Goal: Task Accomplishment & Management: Use online tool/utility

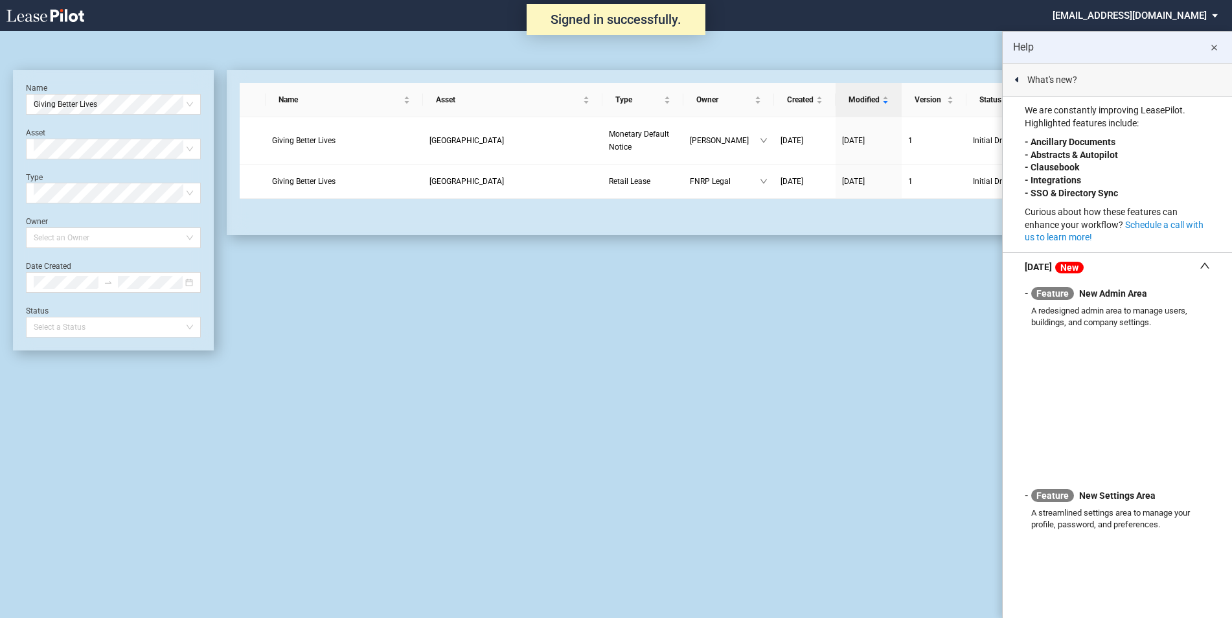
click at [1214, 47] on md-icon "close" at bounding box center [1214, 48] width 16 height 16
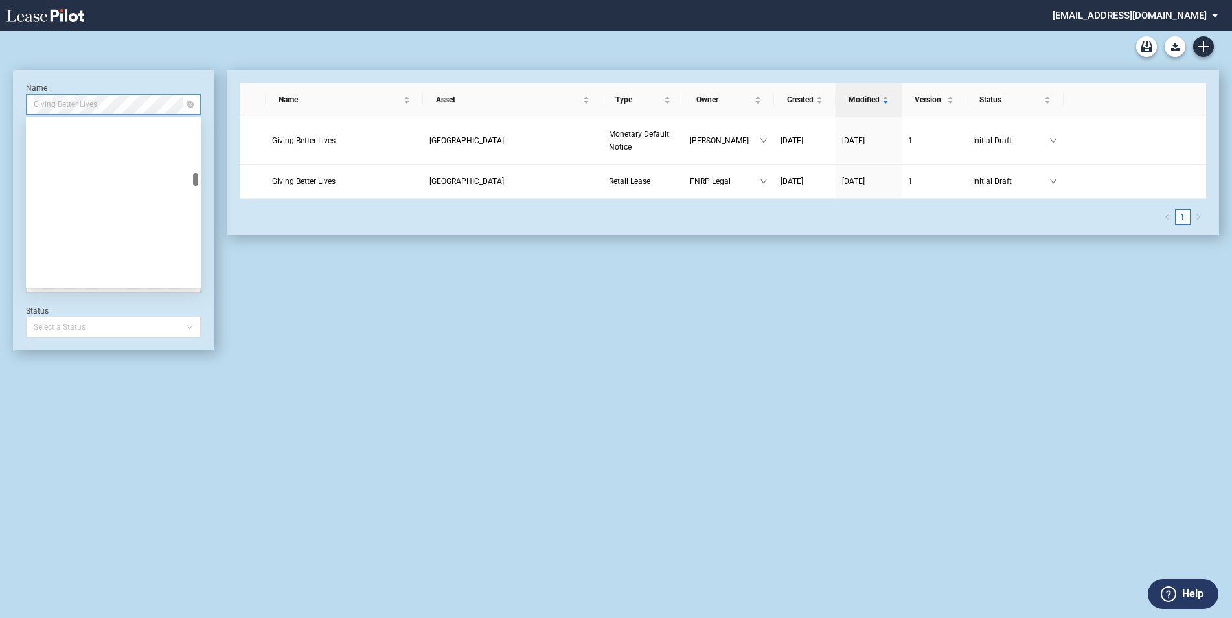
scroll to position [5225, 0]
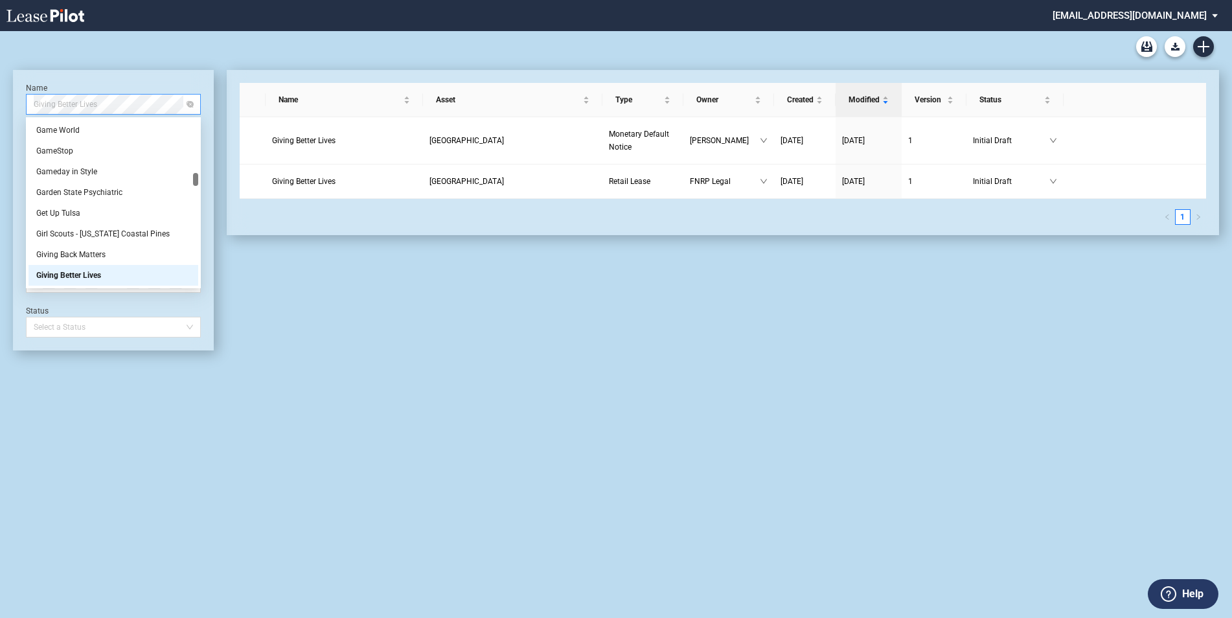
drag, startPoint x: 135, startPoint y: 107, endPoint x: 54, endPoint y: 106, distance: 81.0
click at [54, 106] on span "Giving Better Lives" at bounding box center [113, 104] width 159 height 19
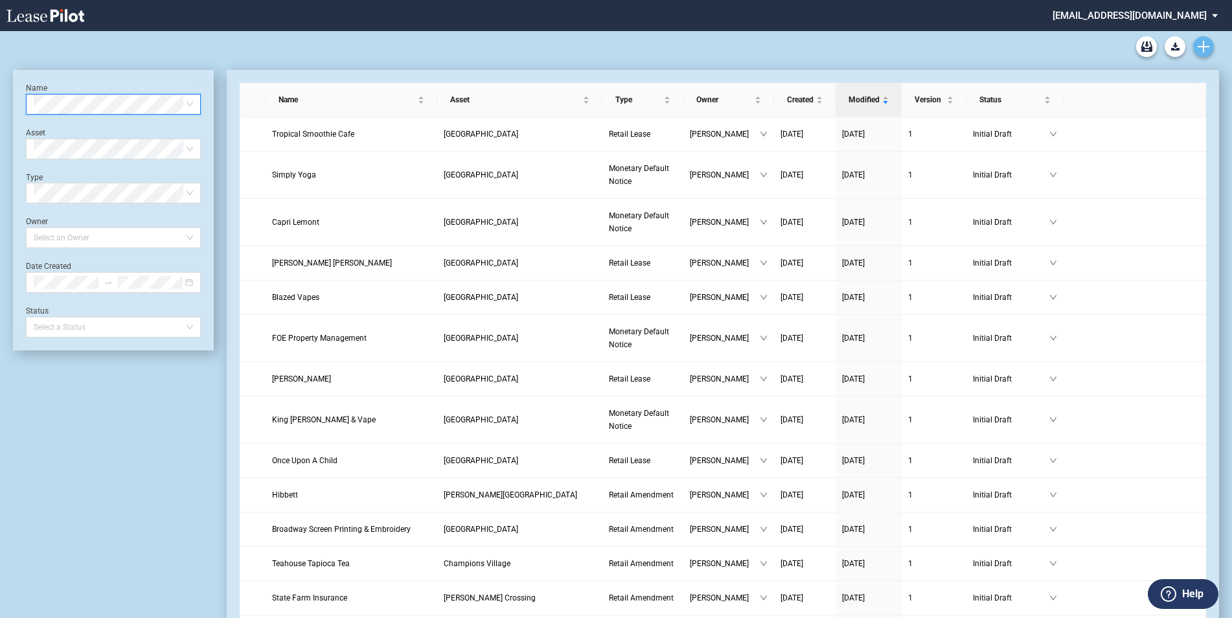
click at [1202, 46] on use "Create new document" at bounding box center [1204, 47] width 12 height 12
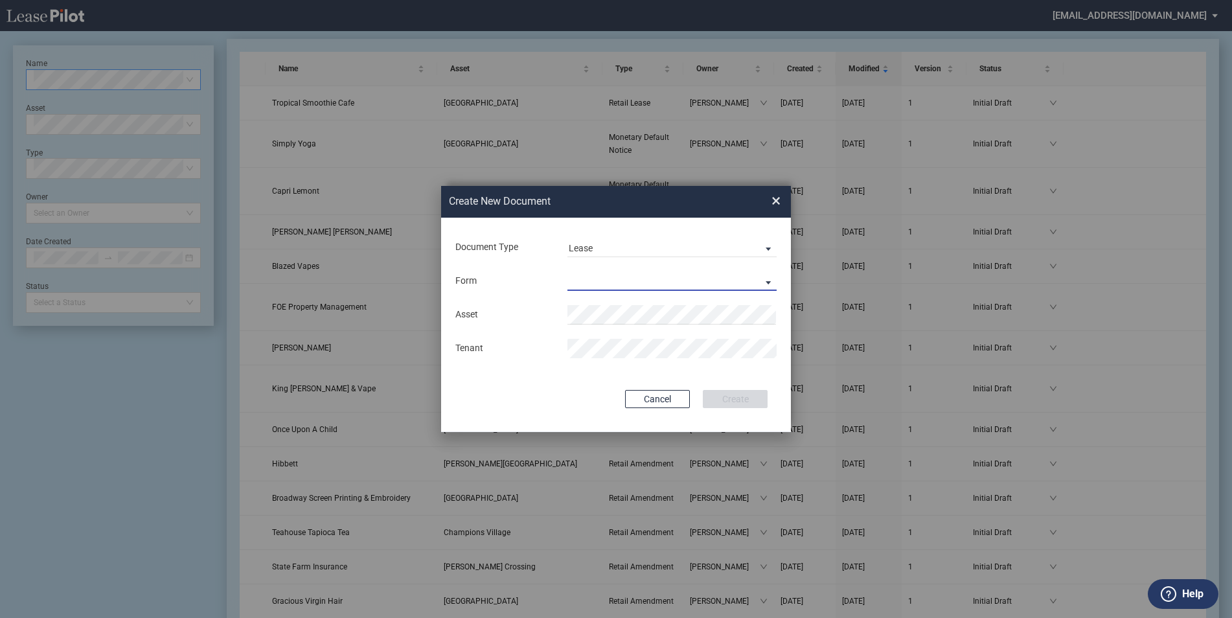
click at [588, 277] on md-select "Retail Lease Monetary Default Notice" at bounding box center [672, 280] width 209 height 19
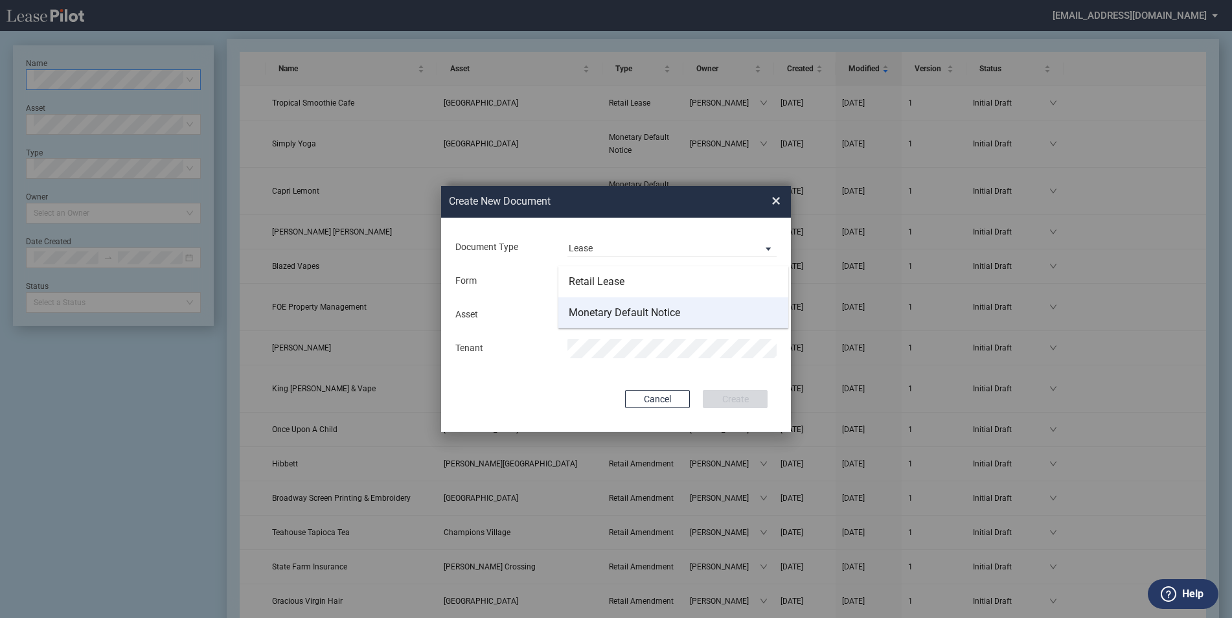
click at [634, 314] on div "Monetary Default Notice" at bounding box center [624, 313] width 111 height 14
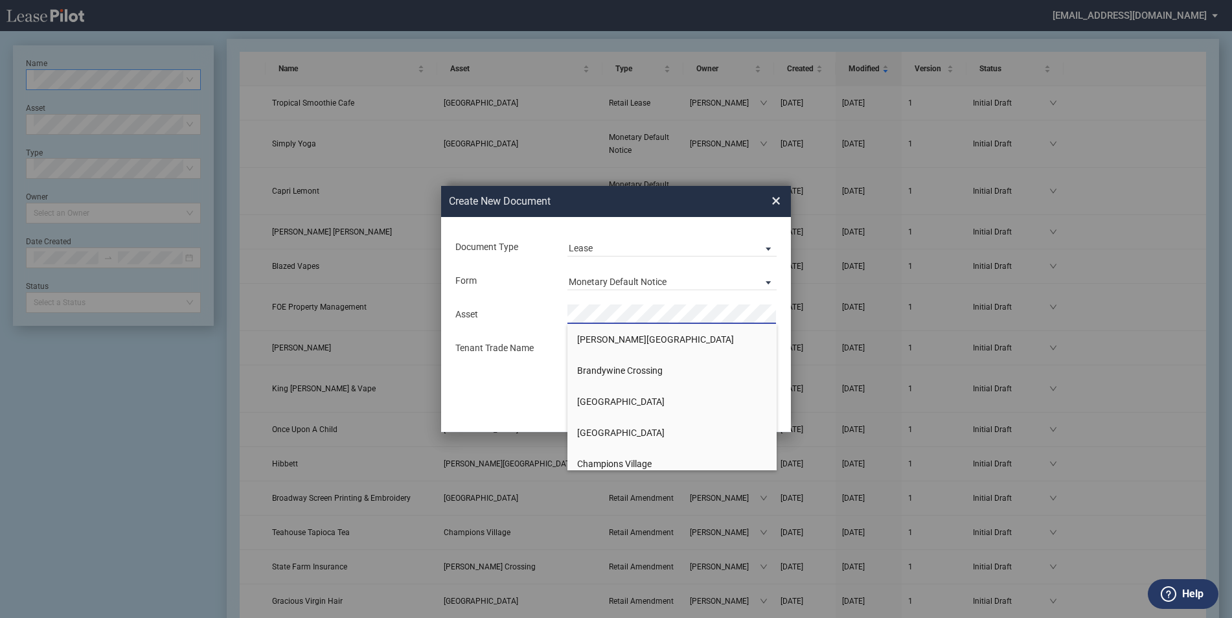
click at [629, 338] on span "[PERSON_NAME][GEOGRAPHIC_DATA]" at bounding box center [655, 339] width 157 height 10
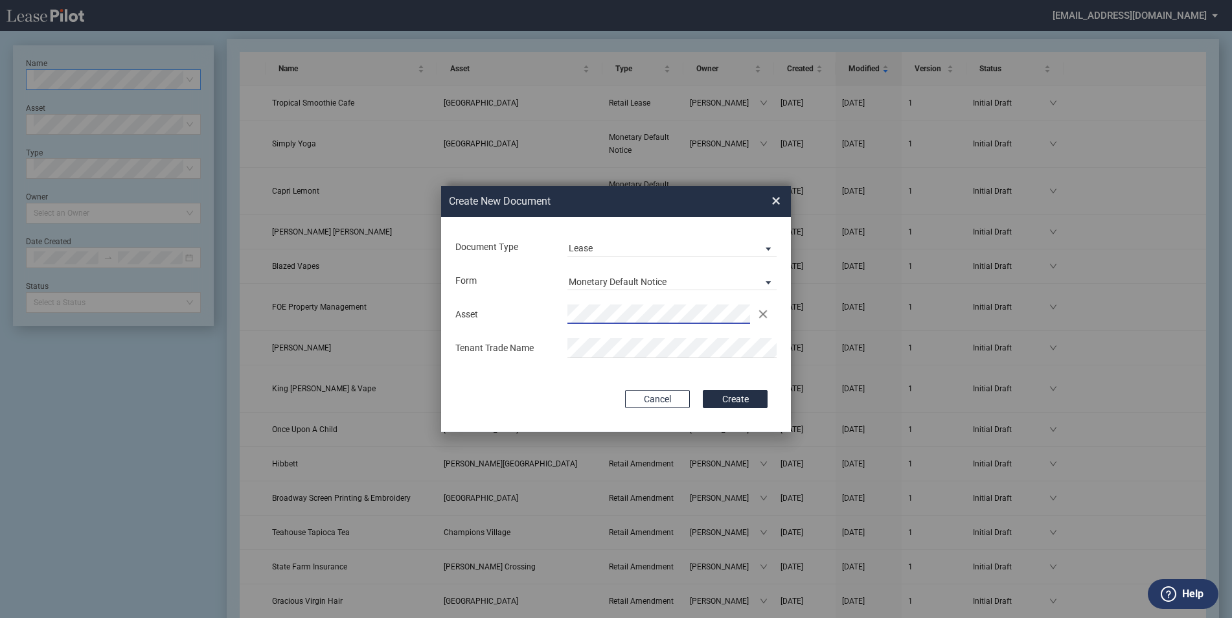
click at [594, 334] on div "Asset Clear Tenant Trade Name" at bounding box center [616, 331] width 324 height 68
click at [737, 398] on button "Create" at bounding box center [735, 399] width 65 height 18
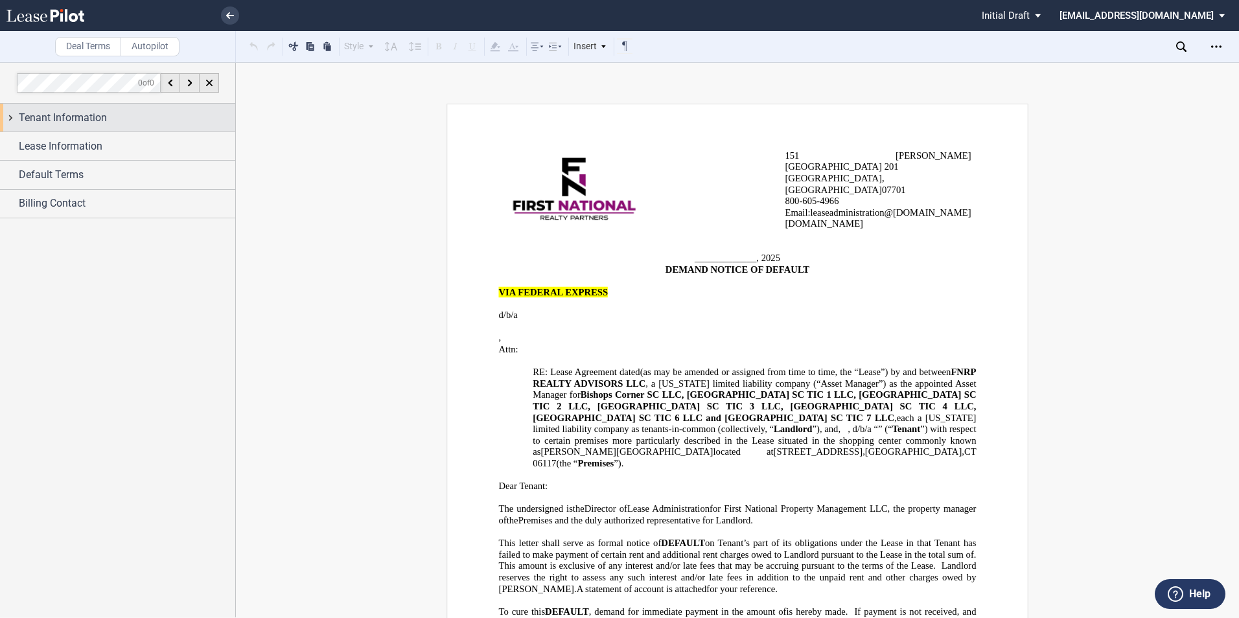
click at [80, 119] on span "Tenant Information" at bounding box center [63, 118] width 88 height 16
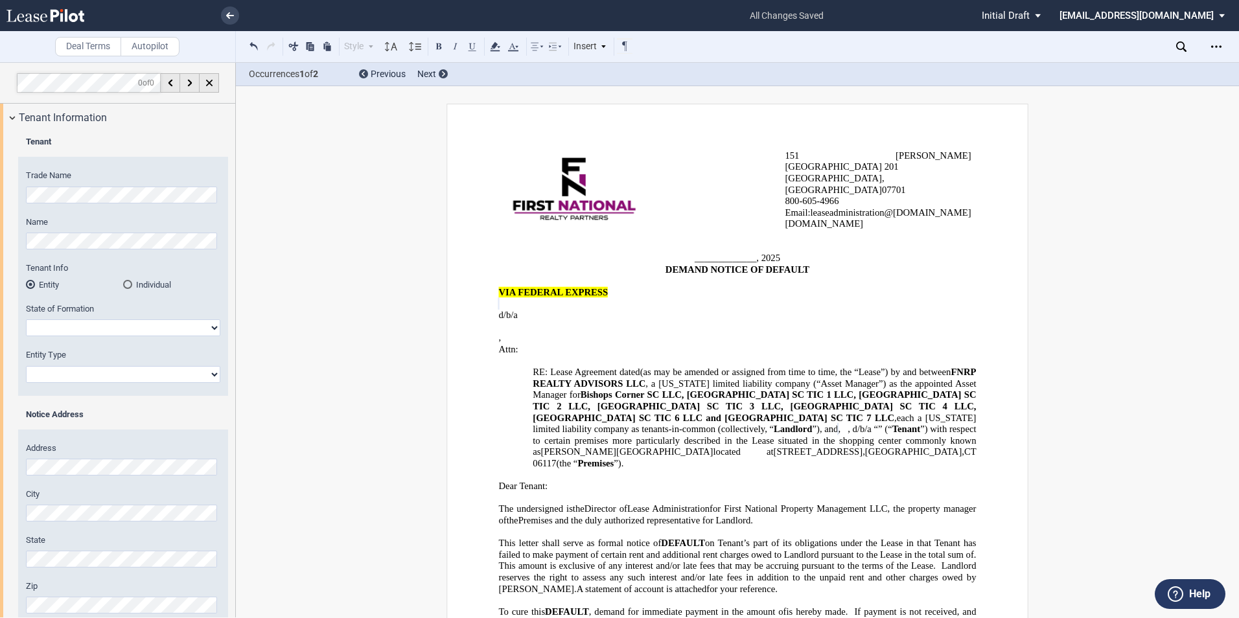
click at [111, 329] on select "Alabama Alaska Arizona Arkansas California Colorado Connecticut Delaware Distri…" at bounding box center [123, 327] width 194 height 17
select select "Delaware"
click at [26, 319] on select "Alabama Alaska Arizona Arkansas California Colorado Connecticut Delaware Distri…" at bounding box center [123, 327] width 194 height 17
click at [77, 369] on select "Corporation Limited Liability Company General Partnership Limited Partnership O…" at bounding box center [123, 374] width 194 height 17
select select "Limited Liability Company"
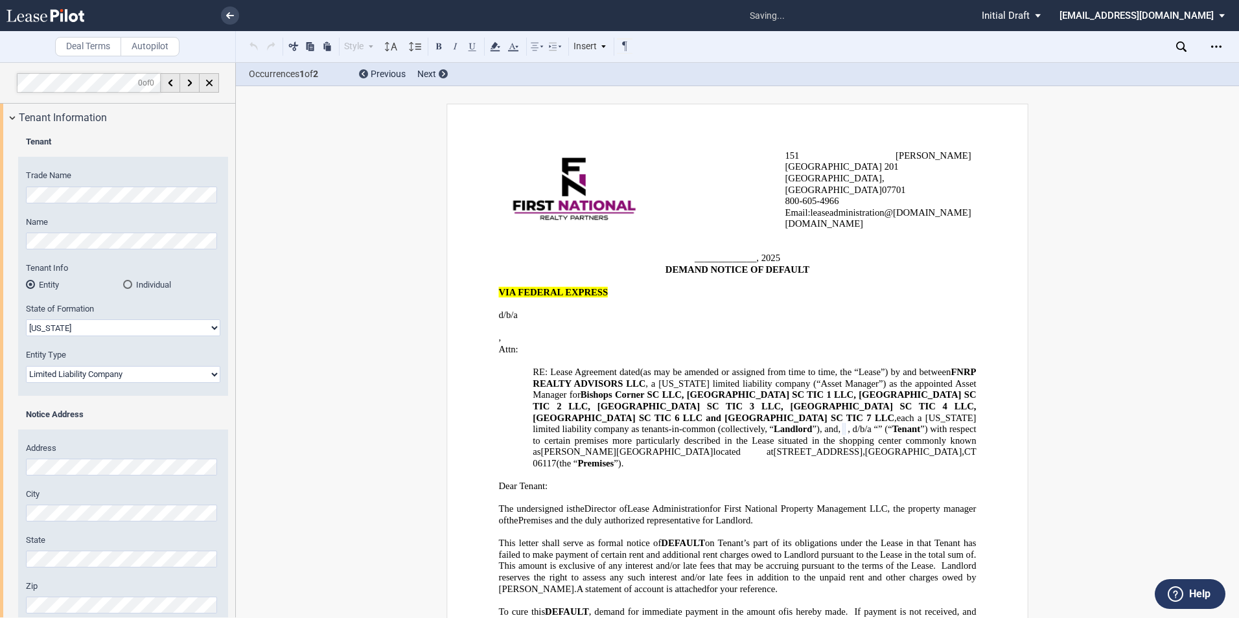
click at [26, 366] on select "Corporation Limited Liability Company General Partnership Limited Partnership O…" at bounding box center [123, 374] width 194 height 17
click at [128, 441] on div "Address City State Zip Attention" at bounding box center [123, 552] width 210 height 244
drag, startPoint x: 58, startPoint y: 503, endPoint x: 47, endPoint y: 503, distance: 11.0
click at [52, 503] on div "City" at bounding box center [123, 505] width 194 height 33
click at [17, 513] on div "Tenant Trade Name Name Tenant Info Entity Individual" at bounding box center [117, 413] width 235 height 562
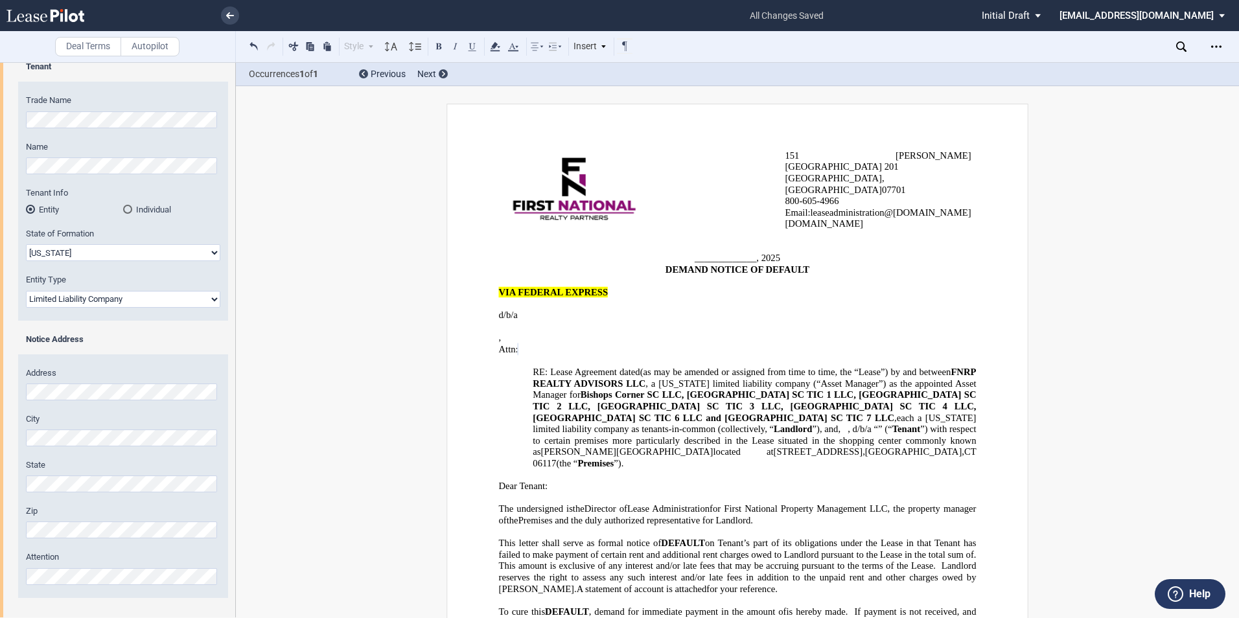
scroll to position [163, 0]
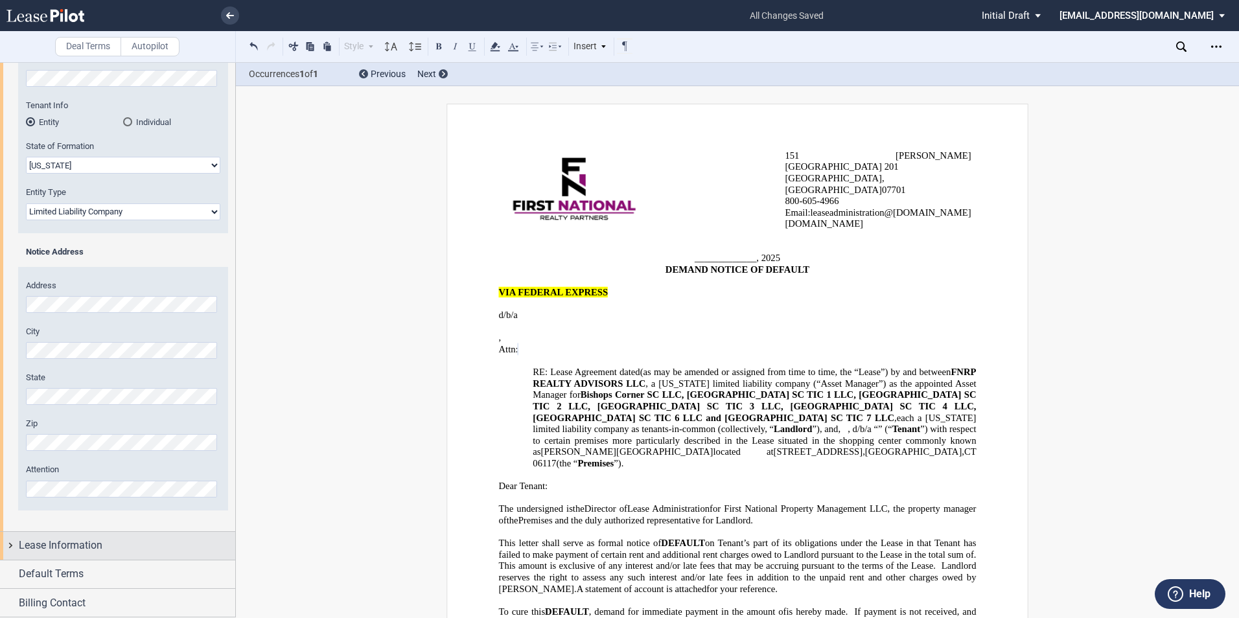
click at [67, 549] on span "Lease Information" at bounding box center [61, 546] width 84 height 16
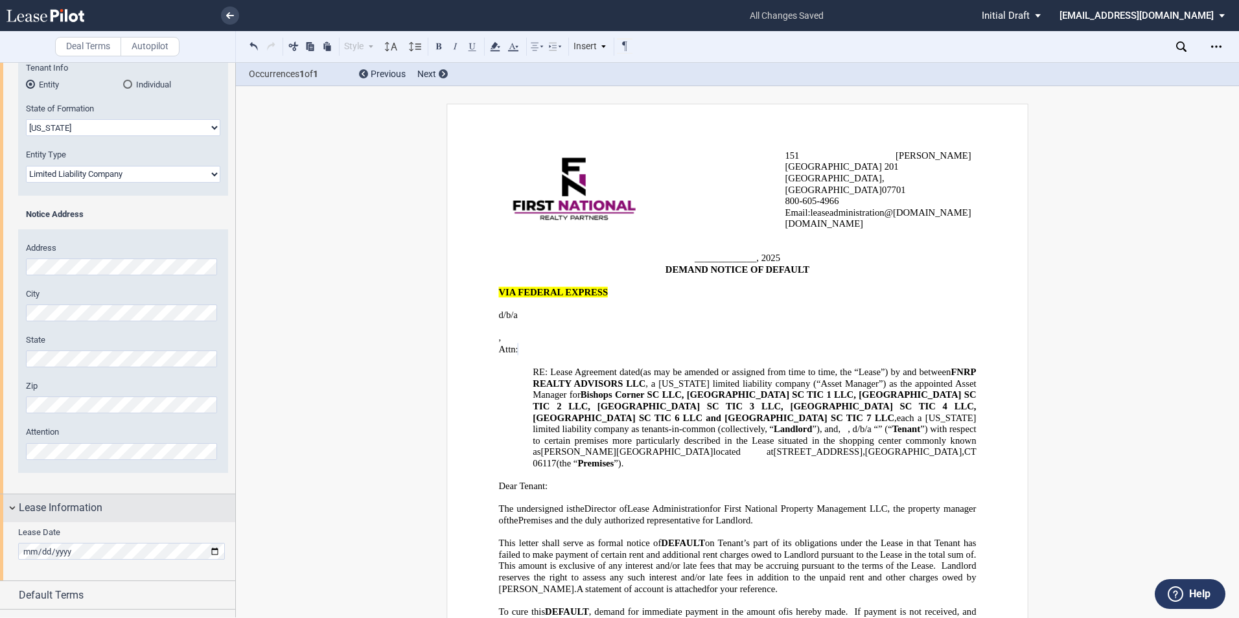
scroll to position [221, 0]
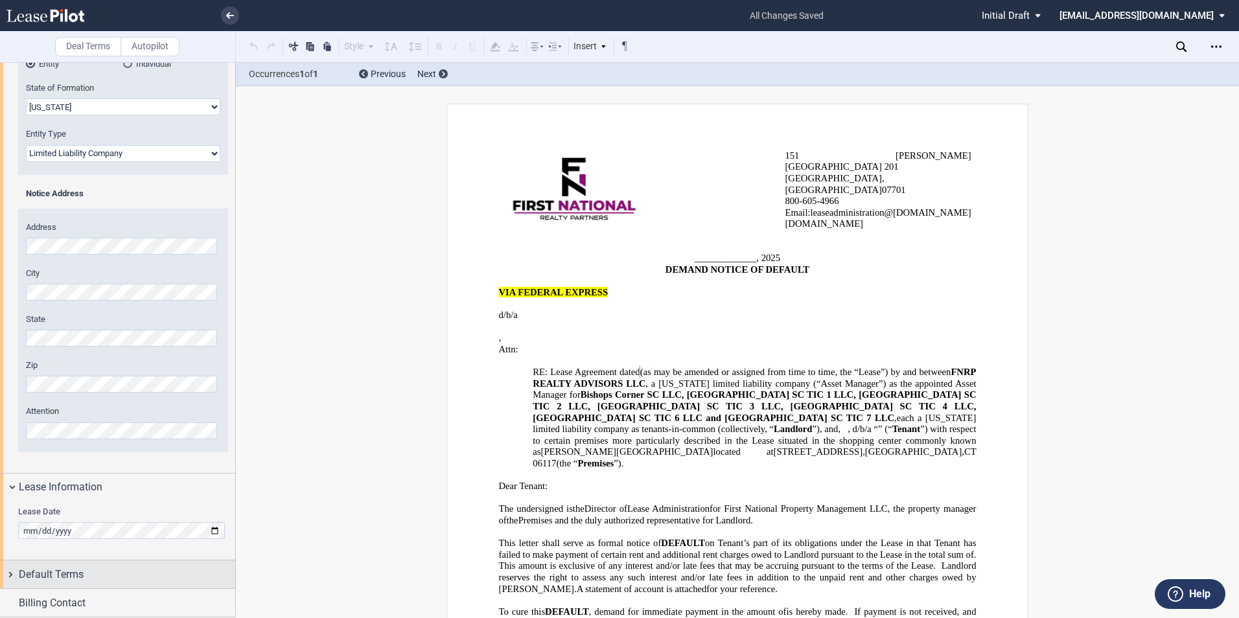
click at [54, 571] on span "Default Terms" at bounding box center [51, 575] width 65 height 16
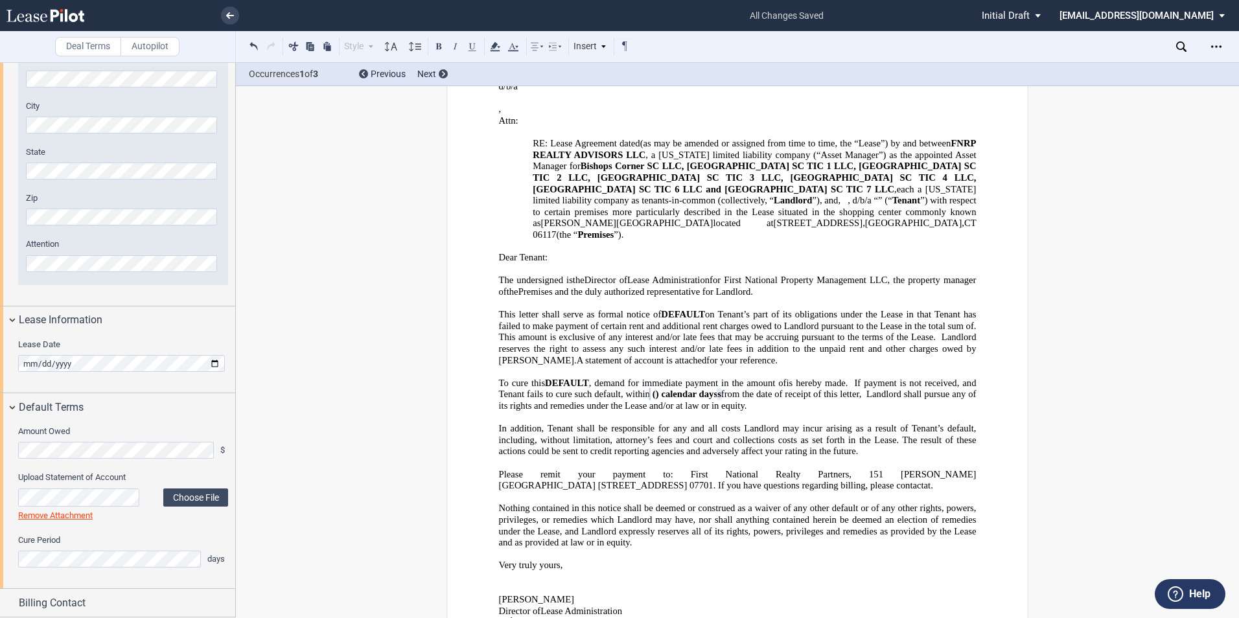
scroll to position [104, 0]
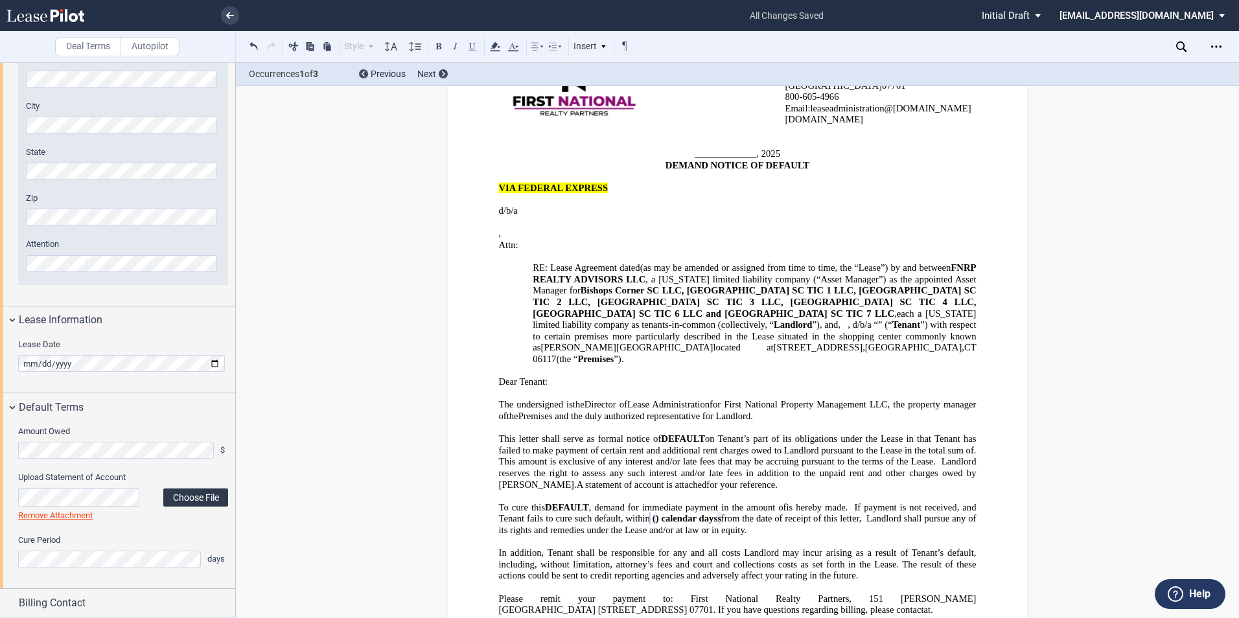
click at [182, 497] on label "Choose File" at bounding box center [195, 498] width 65 height 18
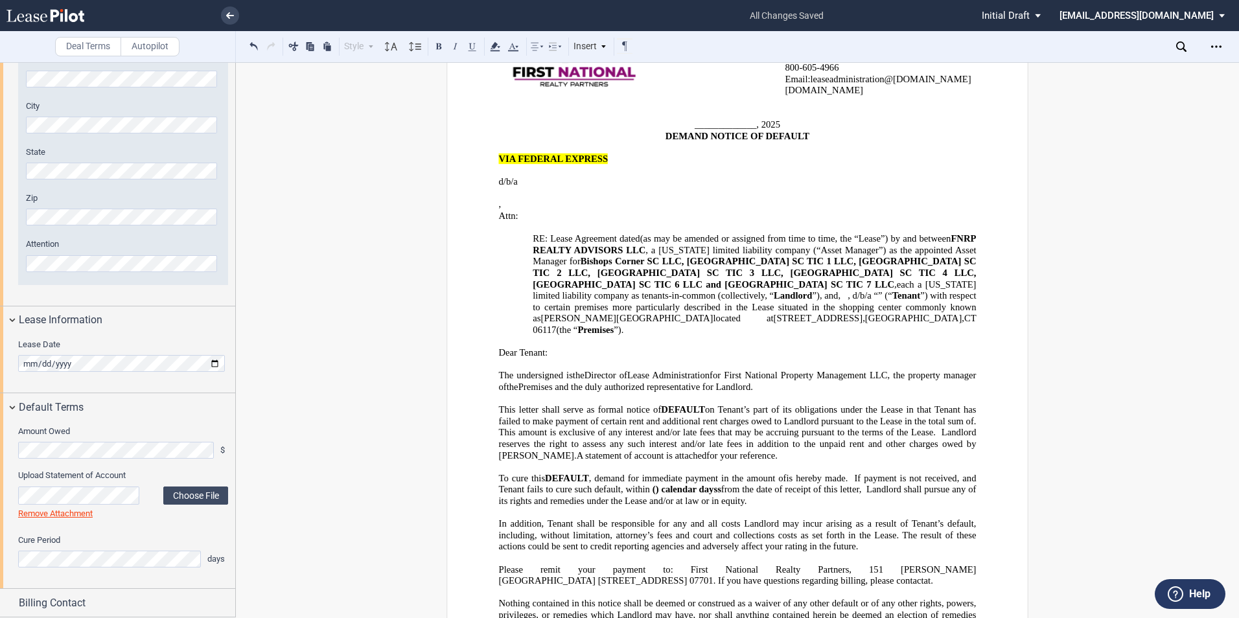
scroll to position [283, 0]
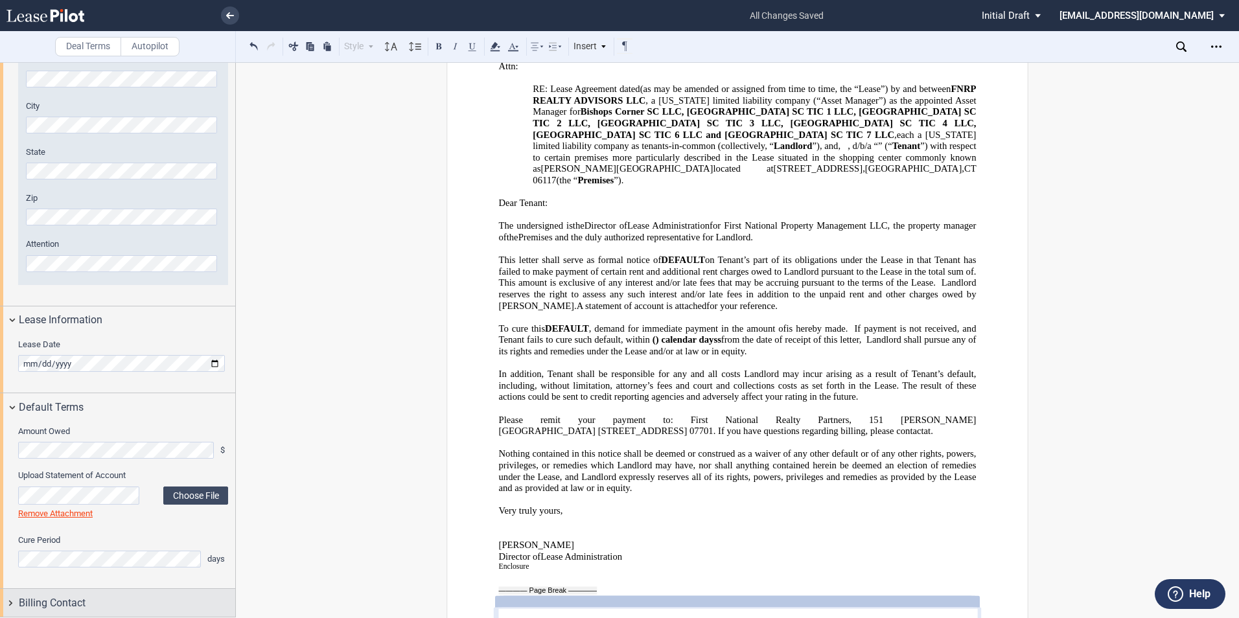
click at [23, 601] on span "Billing Contact" at bounding box center [52, 603] width 67 height 16
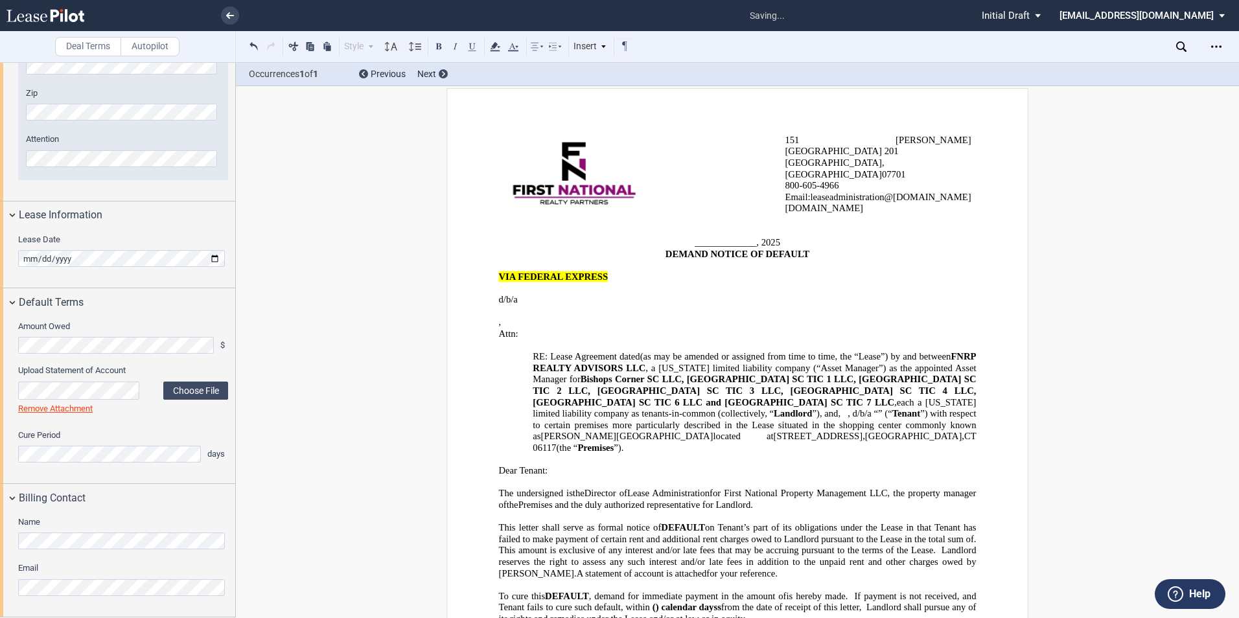
scroll to position [0, 0]
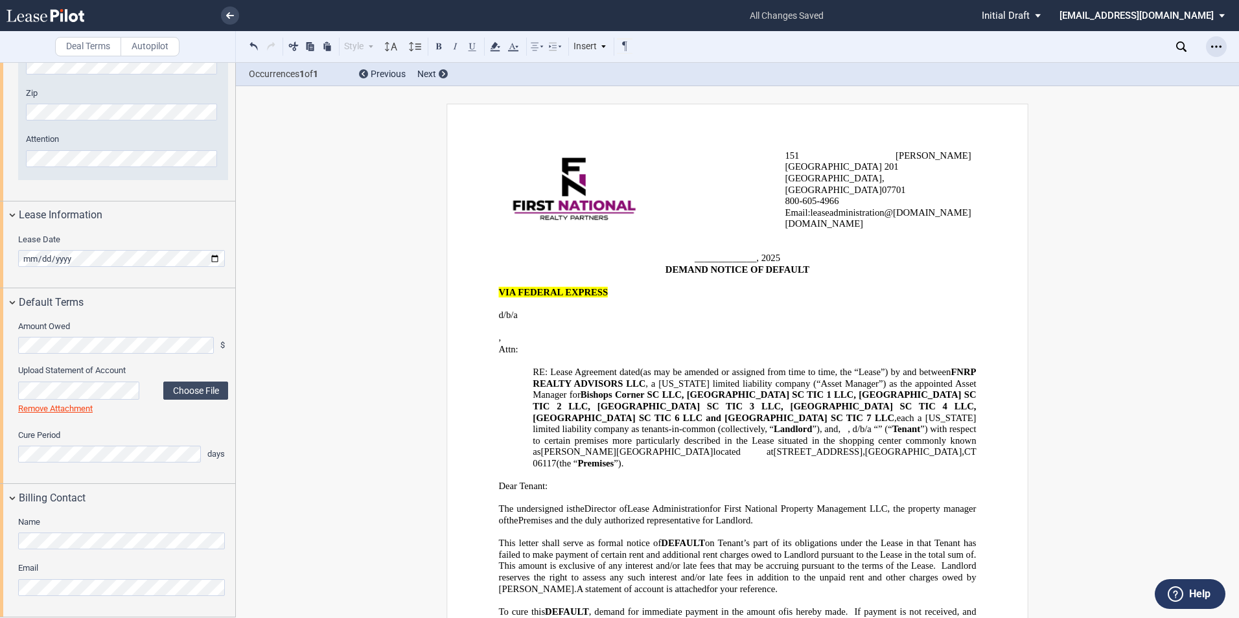
click at [1212, 49] on icon "Open Lease options menu" at bounding box center [1216, 46] width 10 height 10
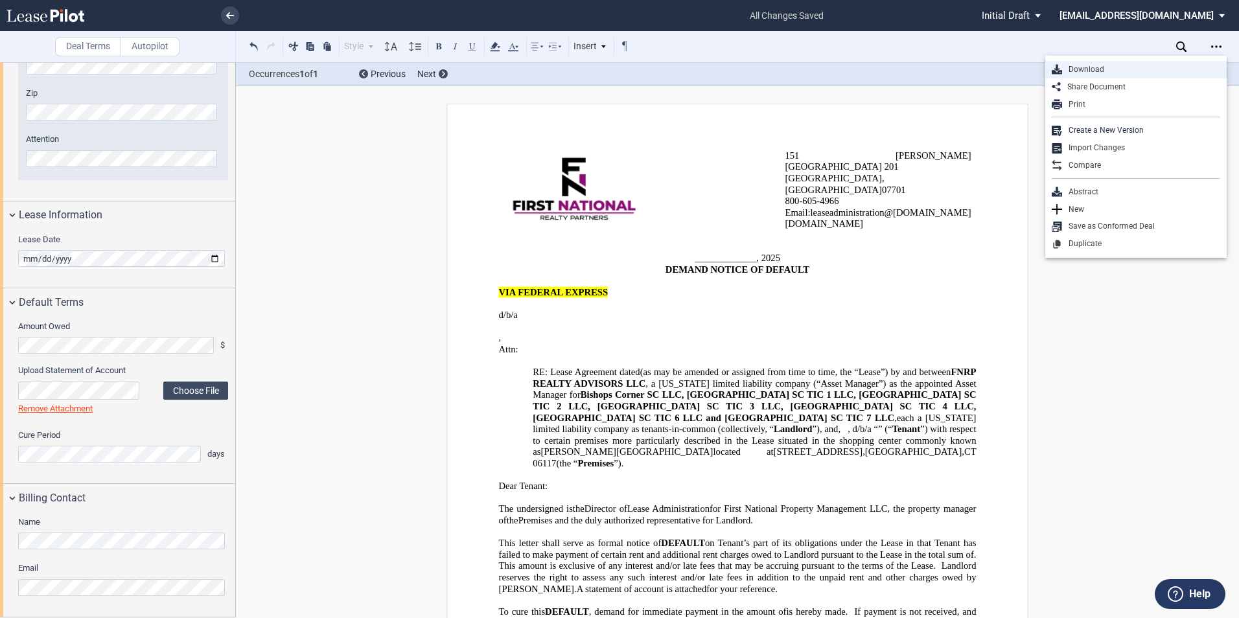
click at [1157, 67] on div "Download" at bounding box center [1141, 69] width 158 height 11
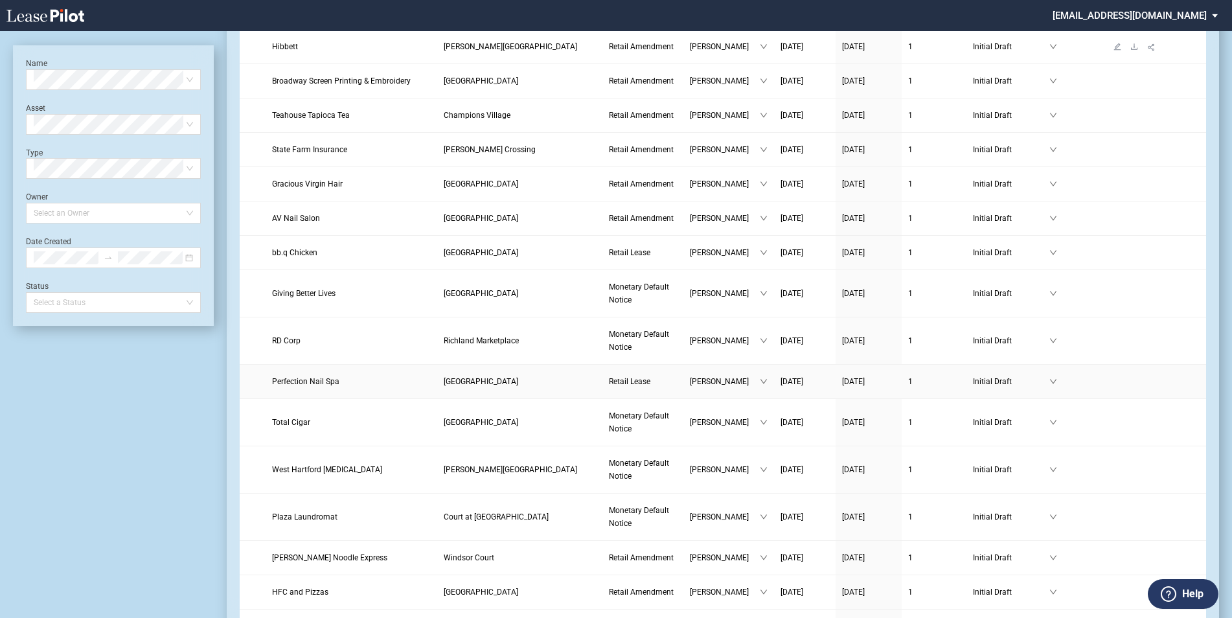
scroll to position [518, 0]
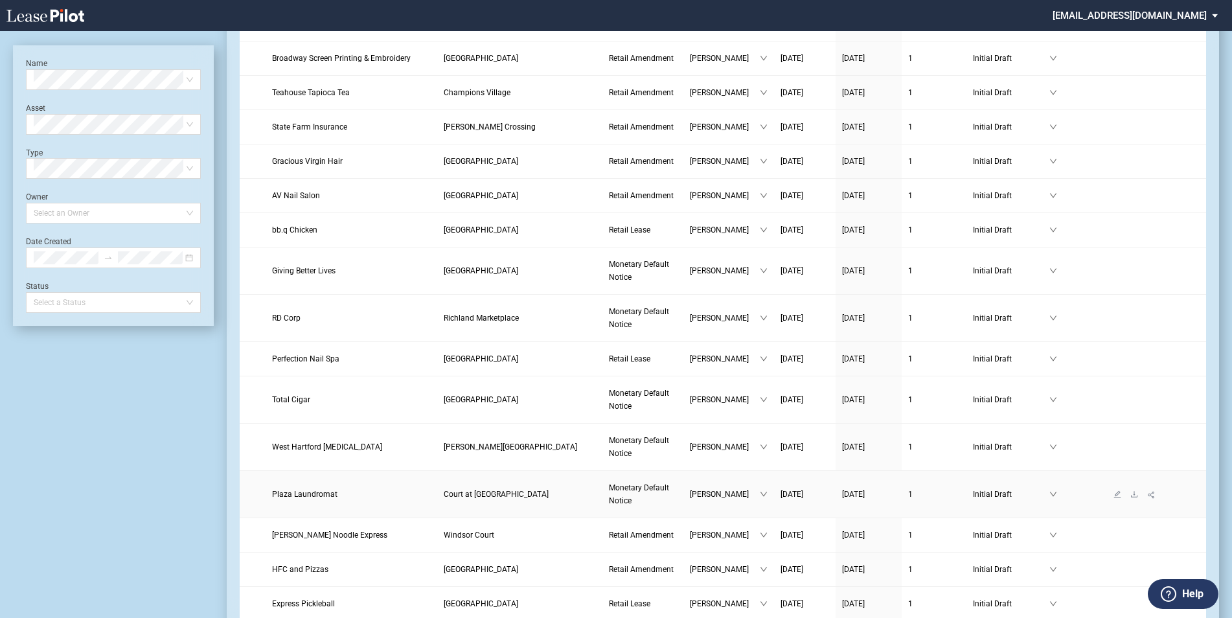
click at [422, 495] on link "Plaza Laundromat" at bounding box center [351, 494] width 158 height 13
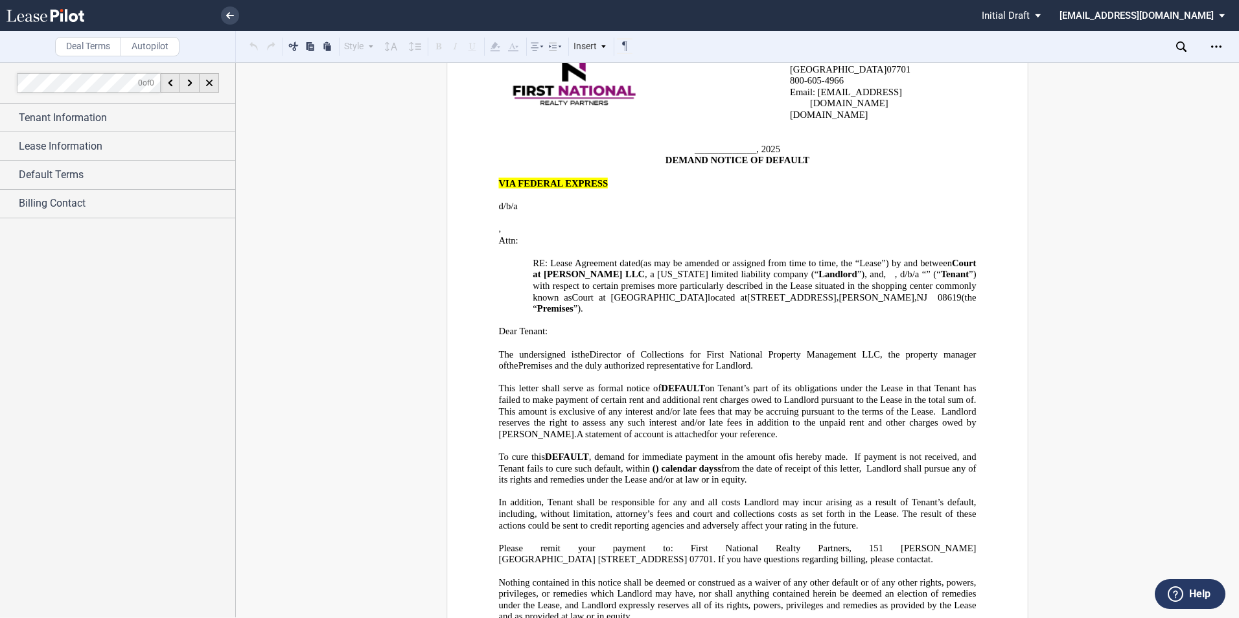
scroll to position [11, 0]
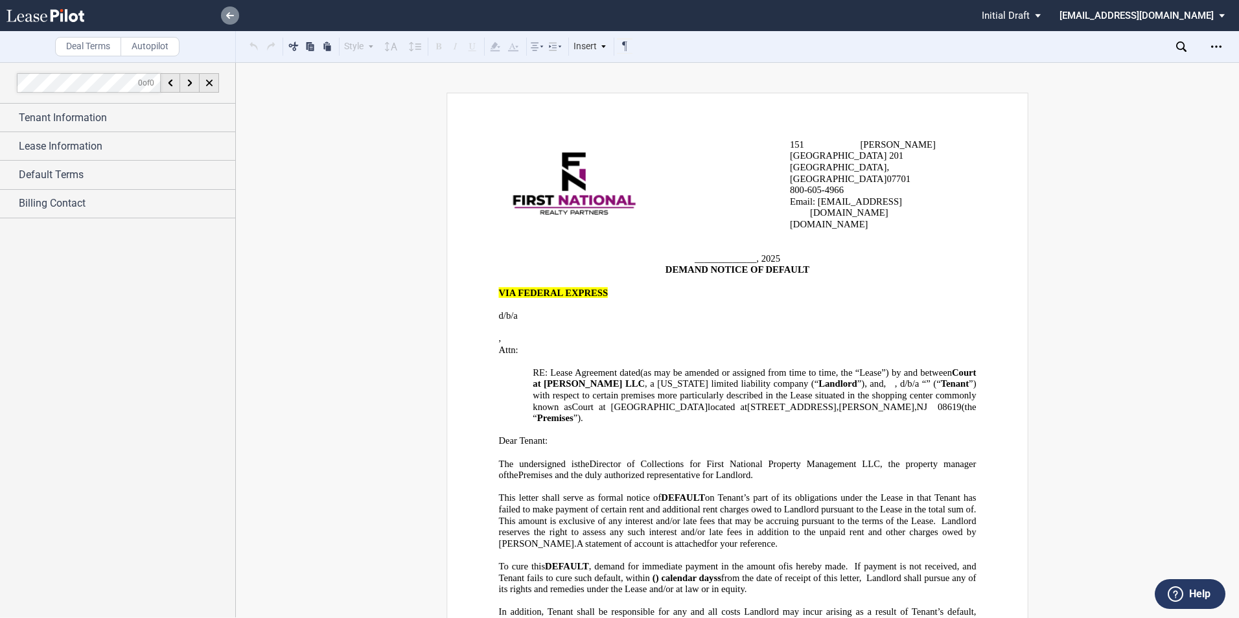
click at [238, 16] on link at bounding box center [230, 15] width 18 height 18
